Goal: Register for event/course

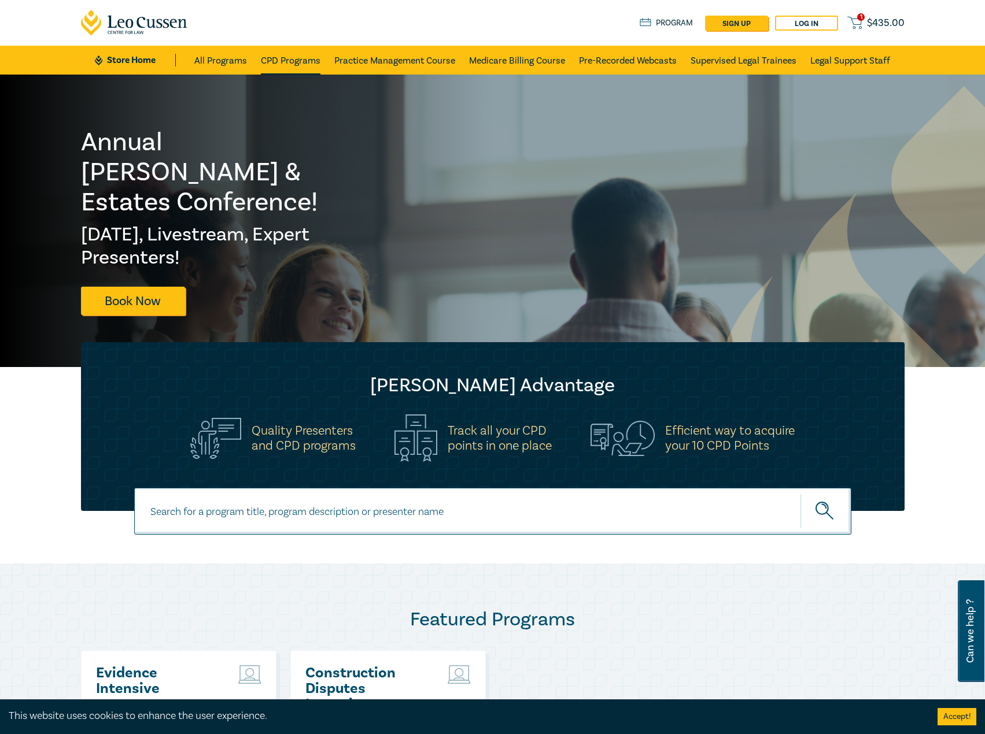
click at [286, 61] on link "CPD Programs" at bounding box center [291, 60] width 60 height 29
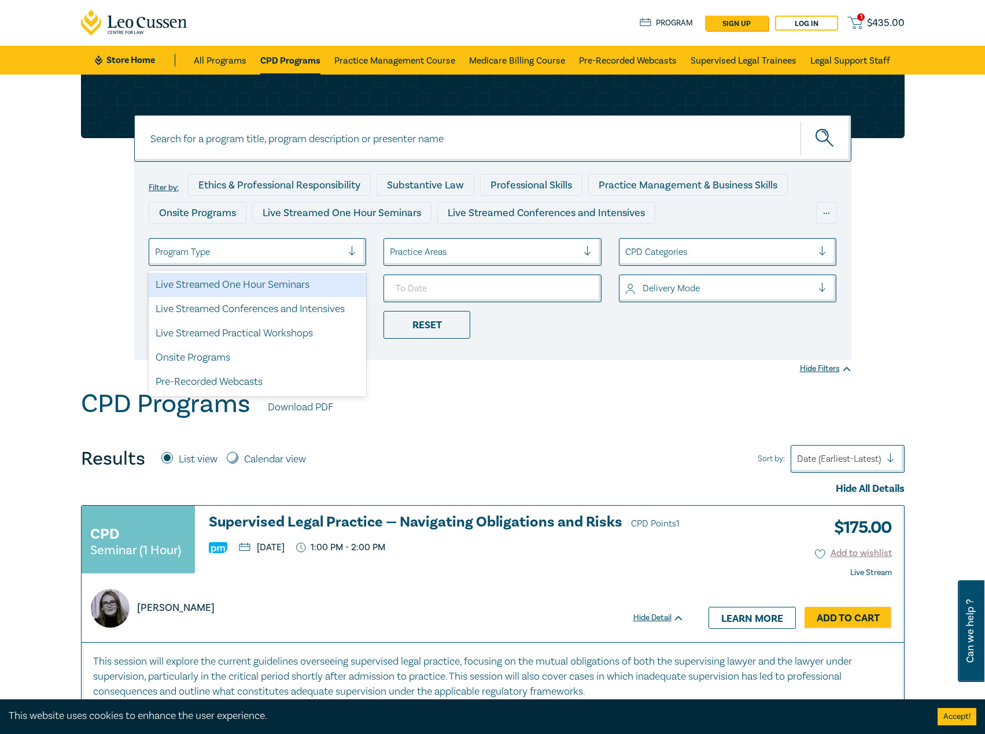
click at [293, 256] on div at bounding box center [249, 252] width 188 height 15
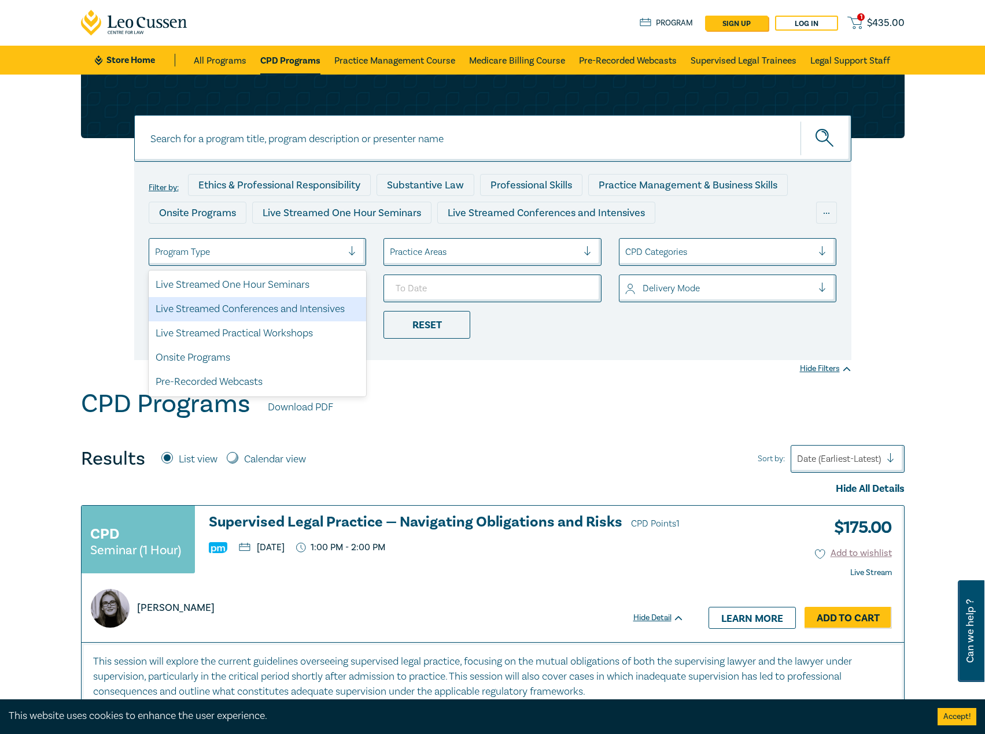
click at [258, 308] on div "Live Streamed Conferences and Intensives" at bounding box center [258, 309] width 218 height 24
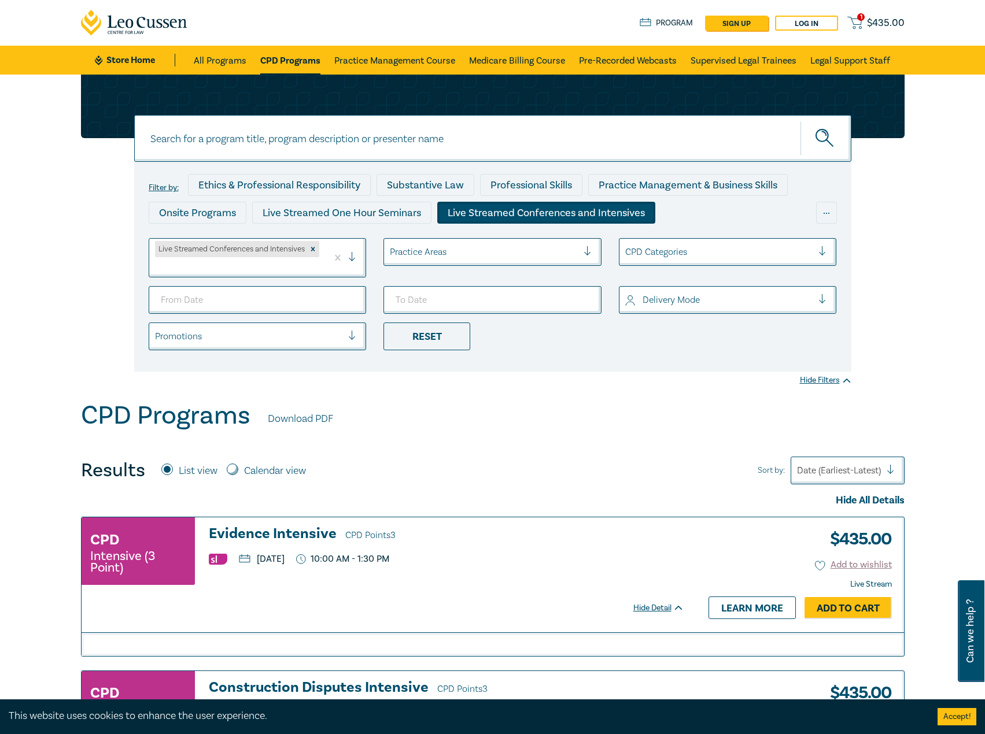
click at [477, 248] on div at bounding box center [484, 252] width 188 height 15
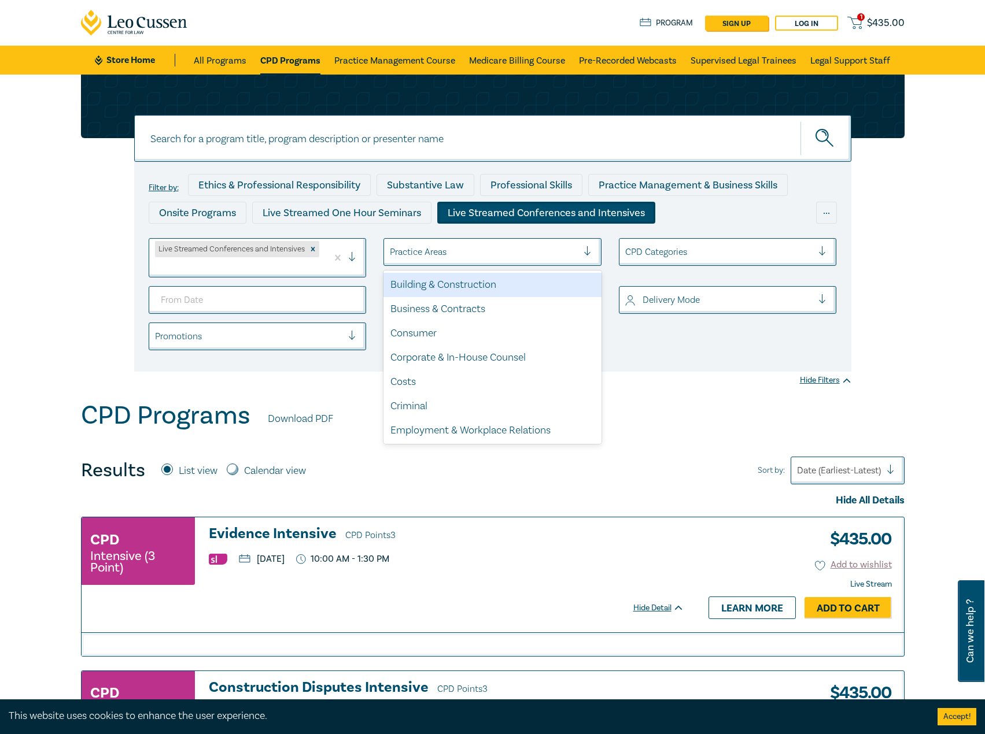
click at [239, 283] on ul "Live Streamed Conferences and Intensives option Building & Construction focused…" at bounding box center [492, 294] width 705 height 112
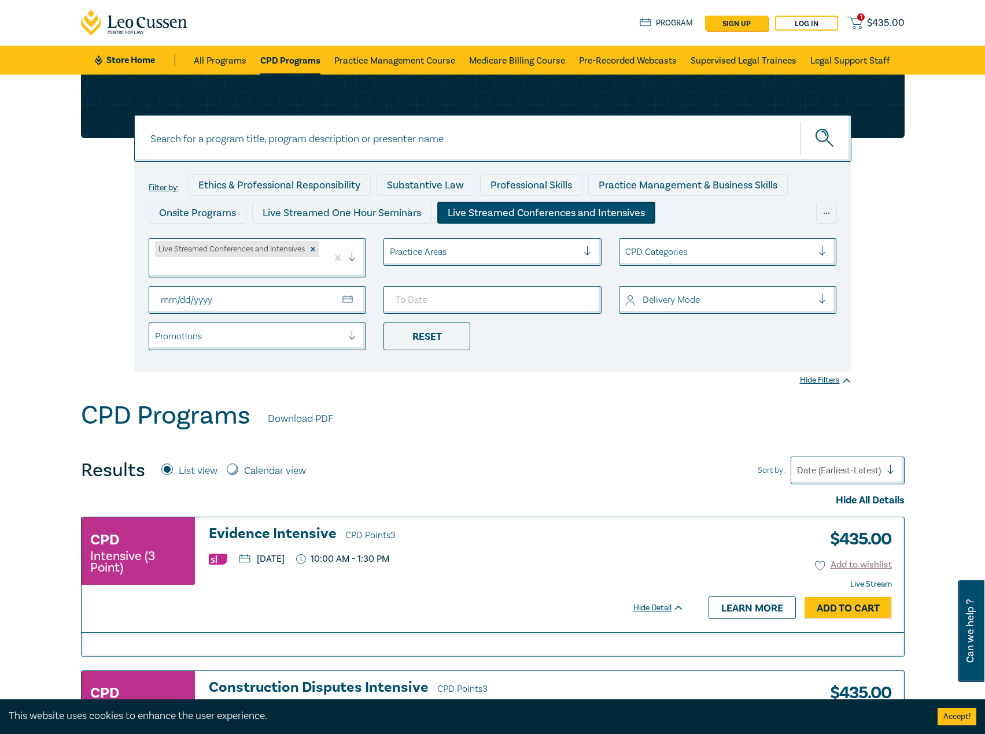
click at [335, 297] on input "From Date" at bounding box center [258, 300] width 218 height 28
click at [349, 297] on input "From Date" at bounding box center [258, 300] width 218 height 28
type input "[DATE]"
click at [490, 300] on input "To Date" at bounding box center [492, 300] width 218 height 28
click at [594, 299] on input "To Date" at bounding box center [492, 300] width 218 height 28
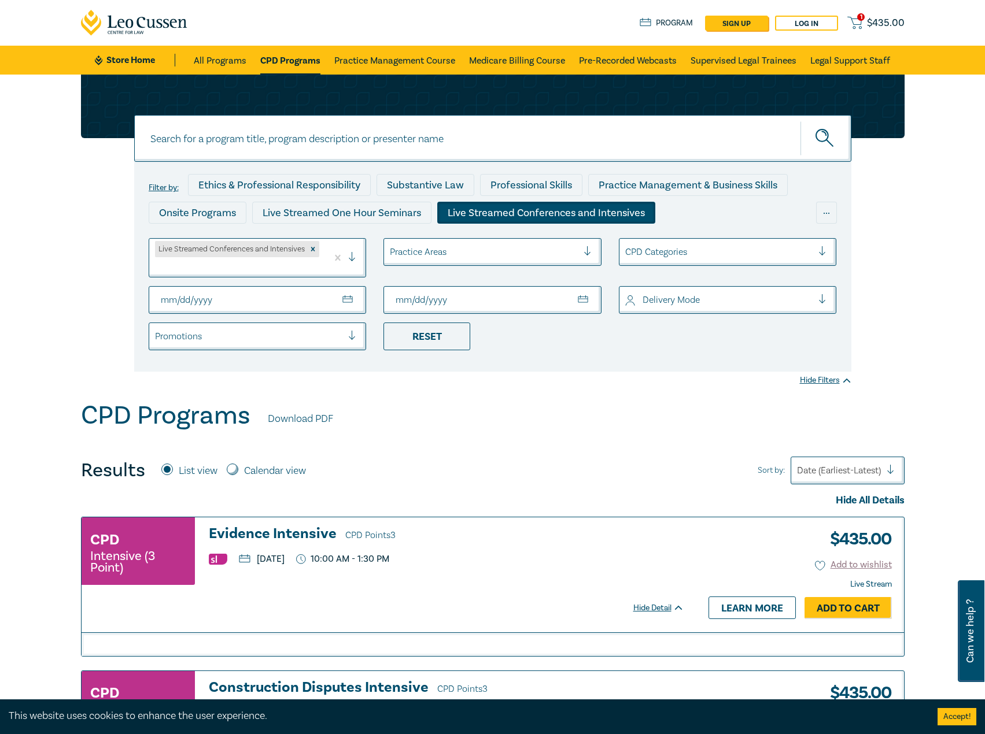
click at [583, 299] on input "To Date" at bounding box center [492, 300] width 218 height 28
type input "[DATE]"
click at [500, 390] on div "Filter by: Ethics & Professional Responsibility Substantive Law Professional Sk…" at bounding box center [492, 238] width 985 height 326
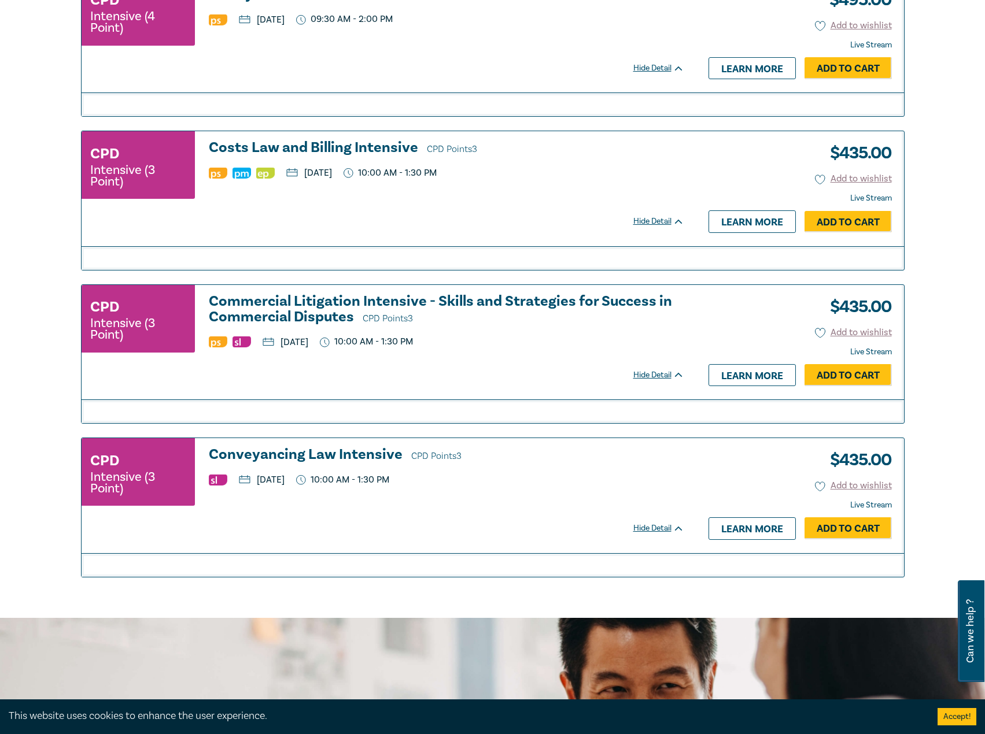
scroll to position [694, 0]
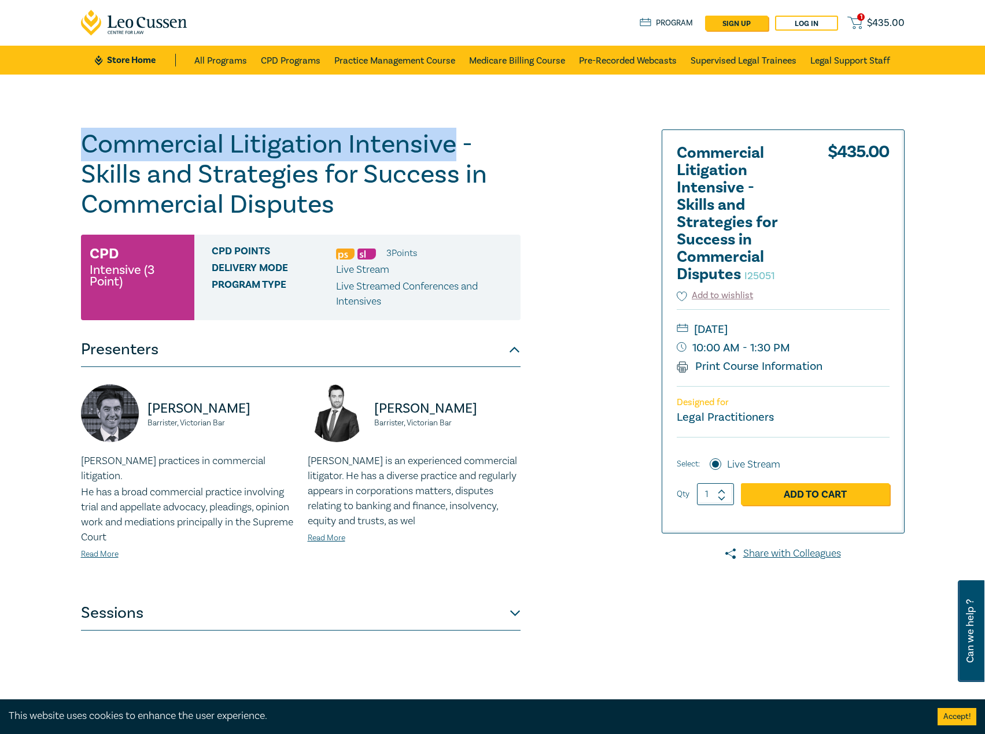
drag, startPoint x: 454, startPoint y: 141, endPoint x: 76, endPoint y: 145, distance: 378.7
click at [76, 145] on div "Commercial Litigation Intensive - Skills and Strategies for Success in Commerci…" at bounding box center [353, 419] width 558 height 578
copy h1 "Commercial Litigation Intensive"
